Goal: Task Accomplishment & Management: Manage account settings

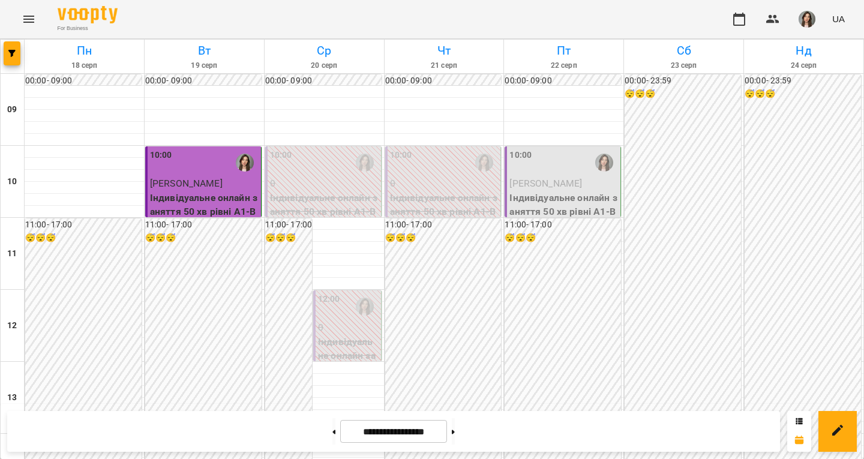
scroll to position [677, 0]
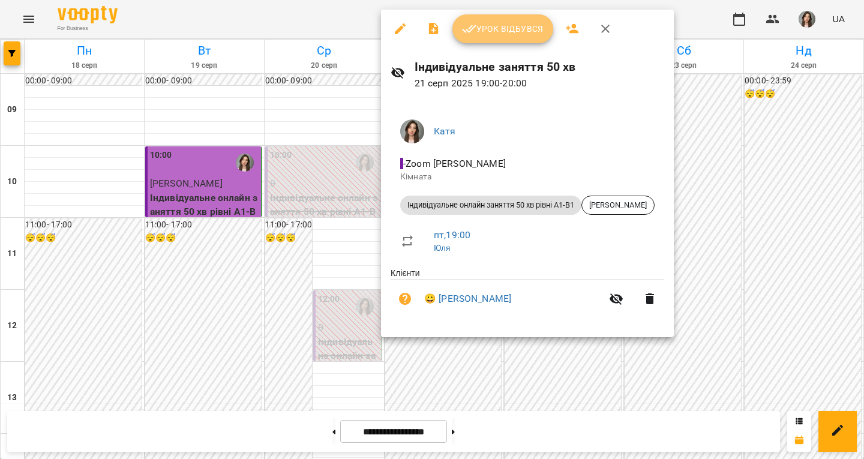
click at [508, 39] on button "Урок відбувся" at bounding box center [503, 28] width 101 height 29
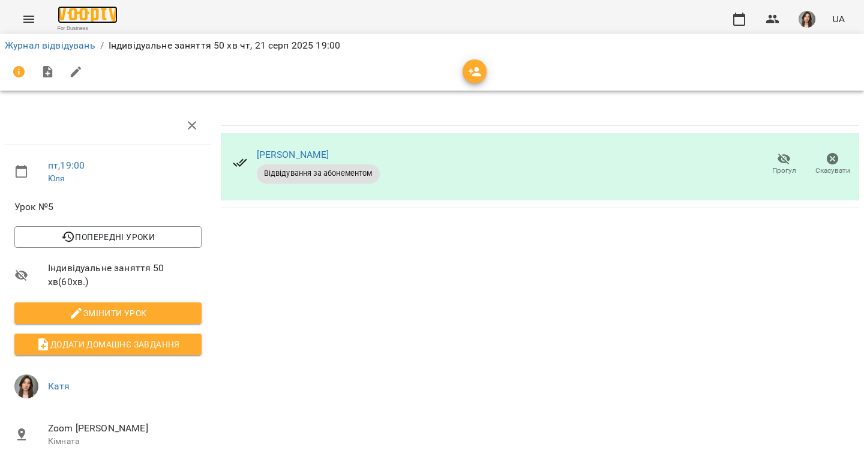
click at [95, 11] on img at bounding box center [88, 14] width 60 height 17
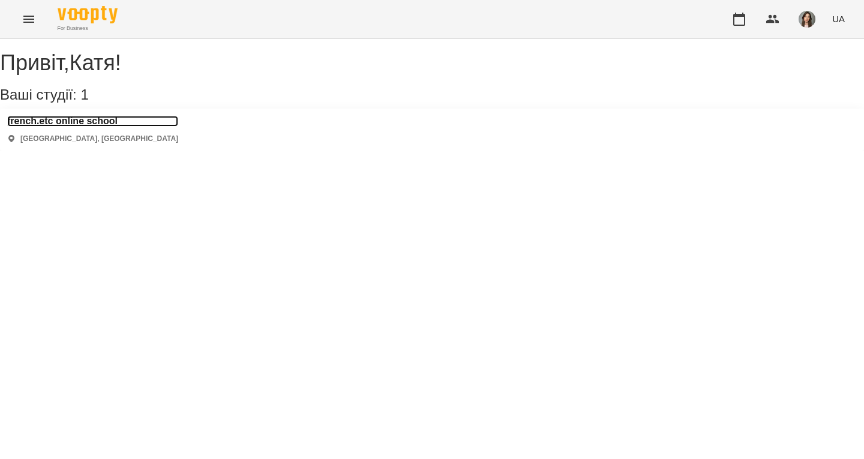
click at [95, 127] on h3 "french.etc online school" at bounding box center [92, 121] width 171 height 11
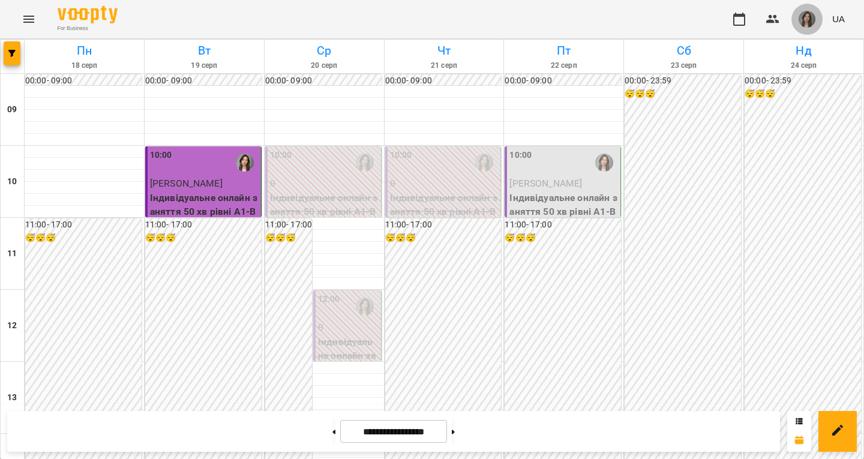
click at [810, 16] on img "button" at bounding box center [807, 19] width 17 height 17
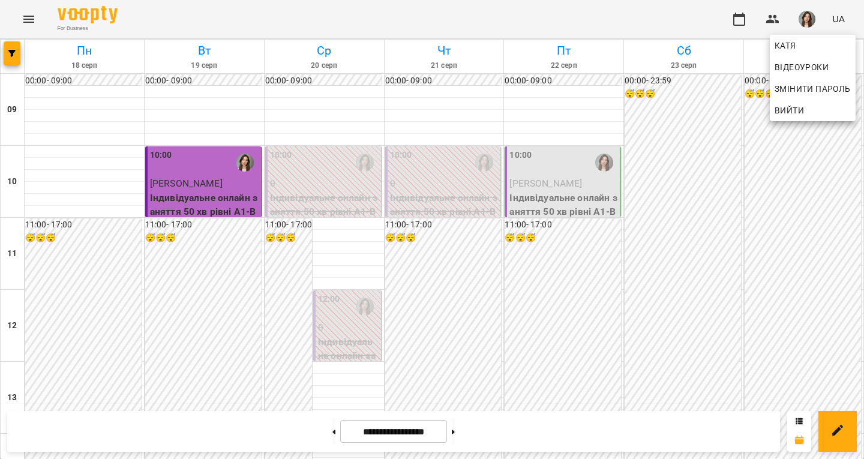
click at [810, 16] on div at bounding box center [432, 229] width 864 height 459
click at [555, 164] on div "10:00" at bounding box center [564, 163] width 109 height 28
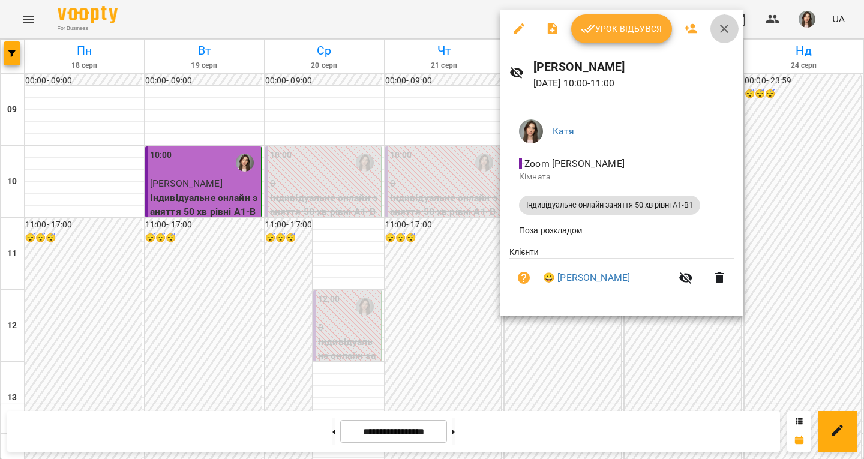
click at [725, 25] on icon "button" at bounding box center [724, 29] width 14 height 14
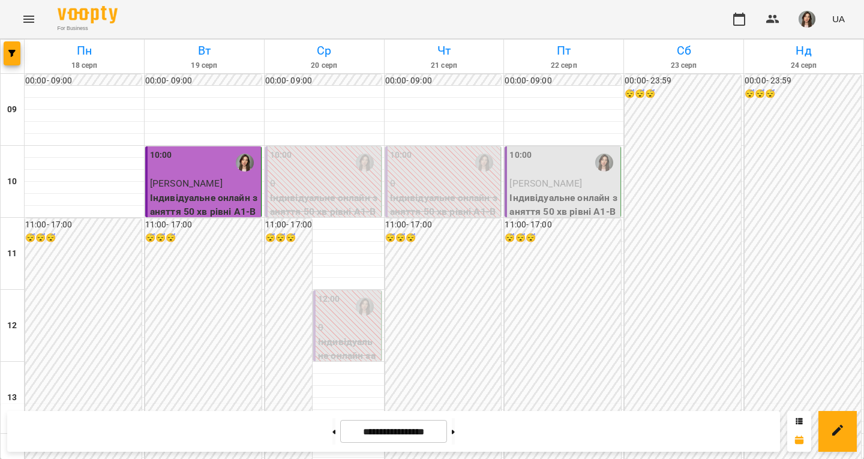
scroll to position [0, 0]
click at [110, 11] on img at bounding box center [88, 14] width 60 height 17
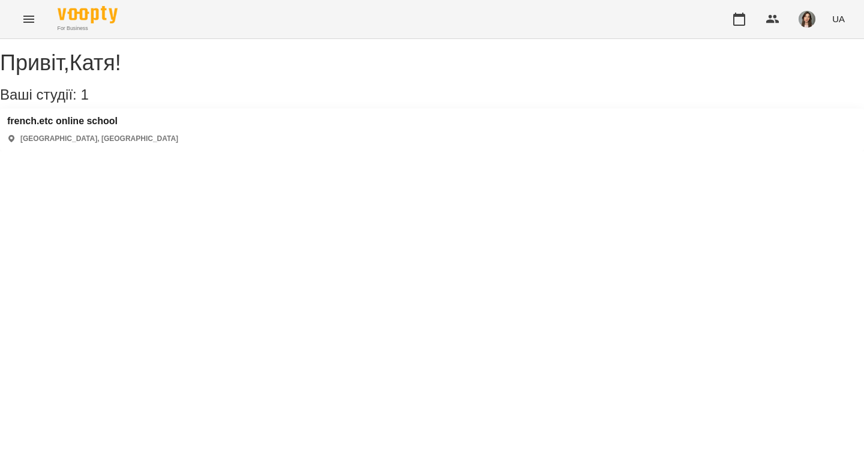
click at [130, 132] on div "french.etc online school [GEOGRAPHIC_DATA], [GEOGRAPHIC_DATA]" at bounding box center [432, 130] width 864 height 43
click at [128, 127] on h3 "french.etc online school" at bounding box center [92, 121] width 171 height 11
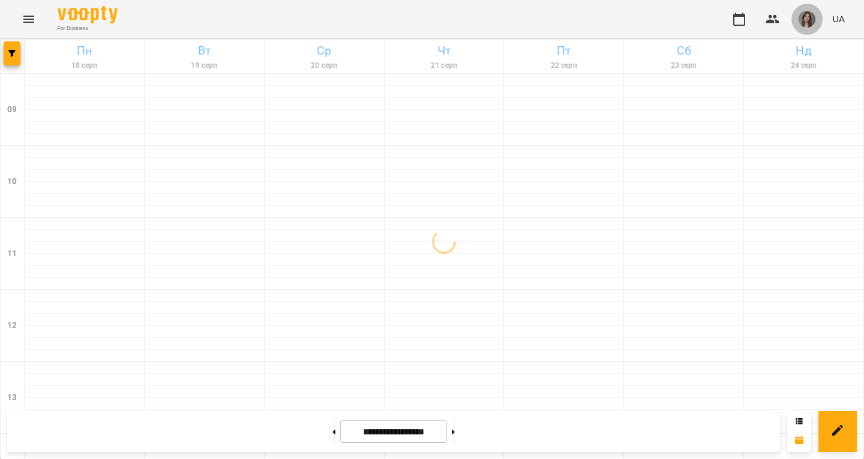
click at [805, 20] on img "button" at bounding box center [807, 19] width 17 height 17
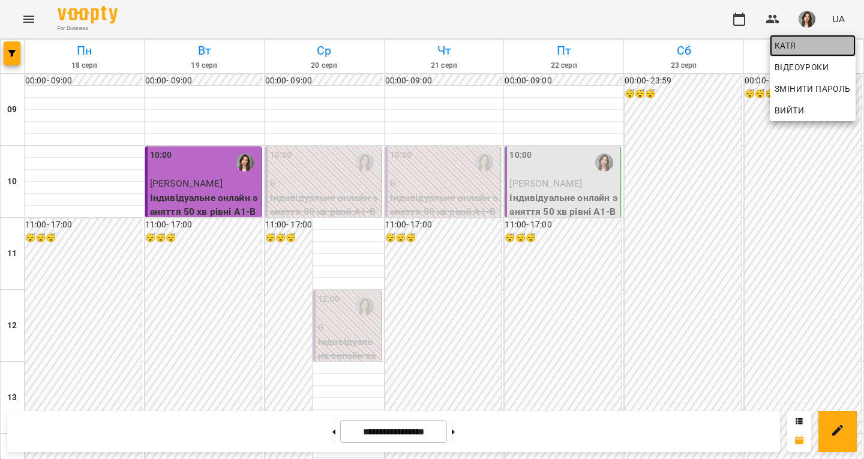
click at [793, 50] on span "Катя" at bounding box center [813, 45] width 76 height 14
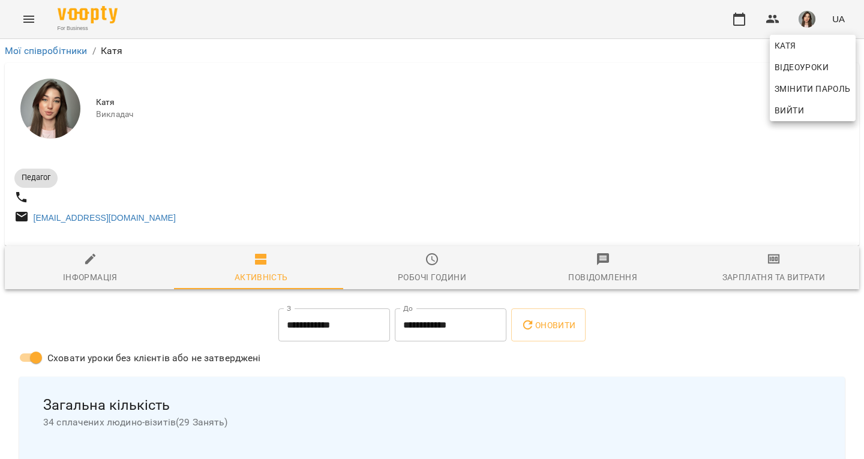
click at [484, 224] on div at bounding box center [432, 229] width 864 height 459
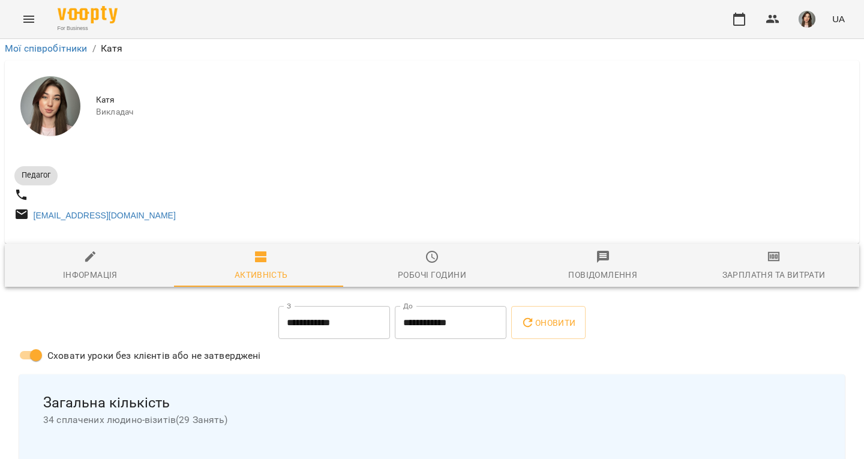
scroll to position [433, 0]
click at [81, 11] on img at bounding box center [88, 14] width 60 height 17
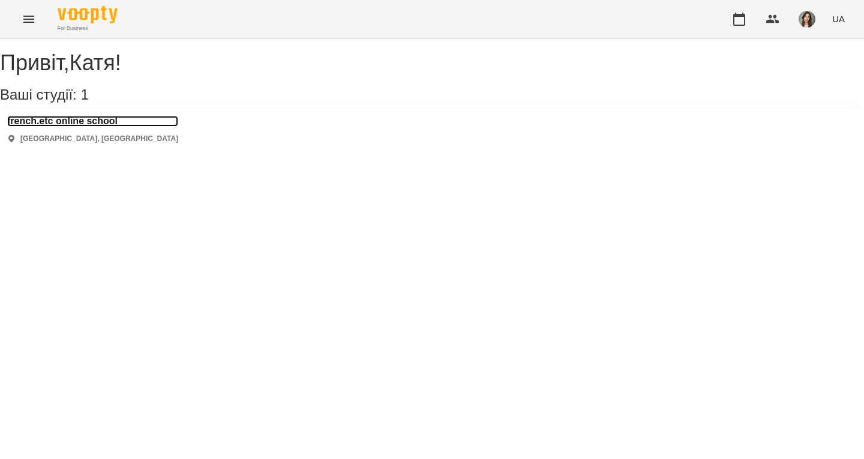
click at [107, 127] on h3 "french.etc online school" at bounding box center [92, 121] width 171 height 11
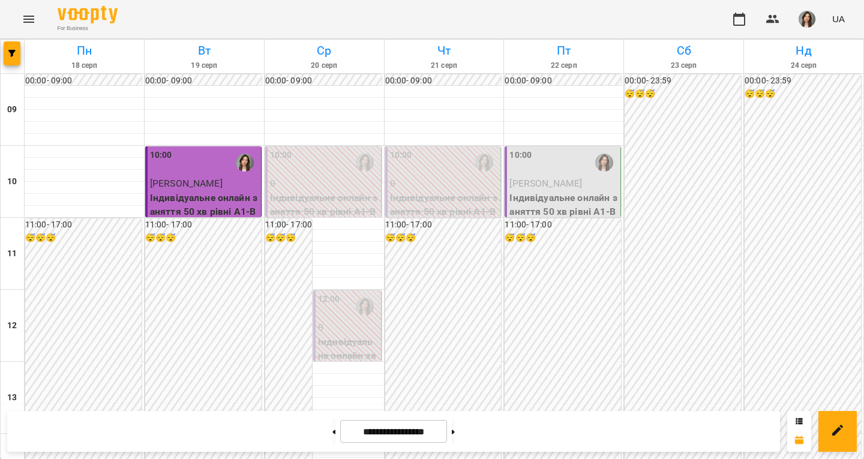
scroll to position [677, 0]
click at [455, 433] on button at bounding box center [453, 431] width 3 height 26
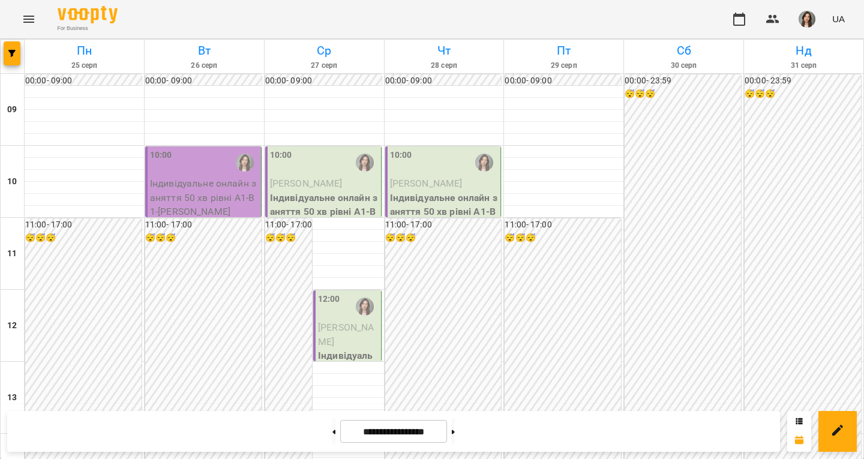
scroll to position [0, 0]
click at [333, 426] on button at bounding box center [334, 431] width 3 height 26
type input "**********"
